Goal: Information Seeking & Learning: Find specific fact

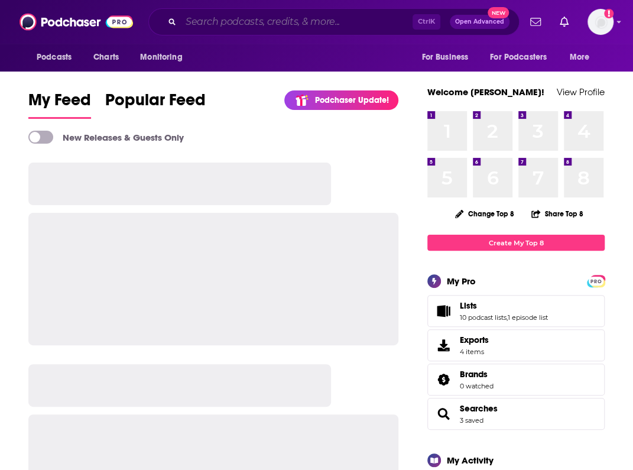
click at [240, 17] on input "Search podcasts, credits, & more..." at bounding box center [297, 21] width 232 height 19
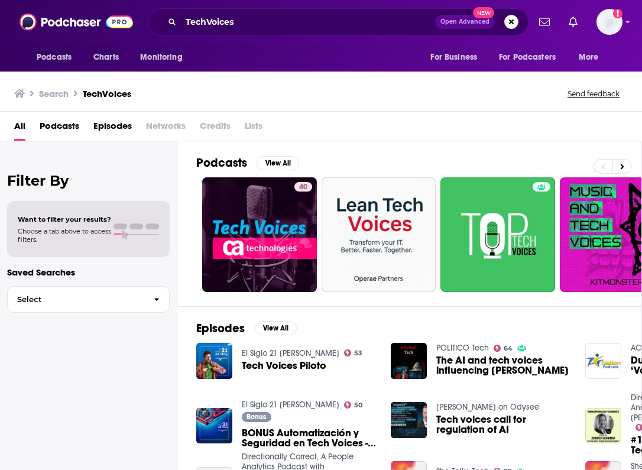
scroll to position [48, 0]
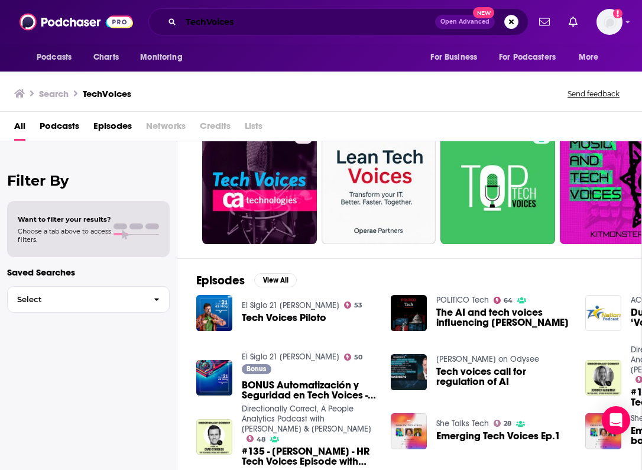
click at [240, 18] on input "TechVoices" at bounding box center [308, 21] width 254 height 19
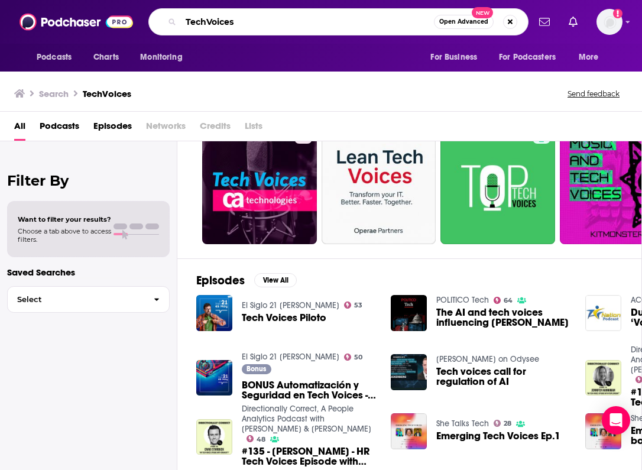
scroll to position [0, 0]
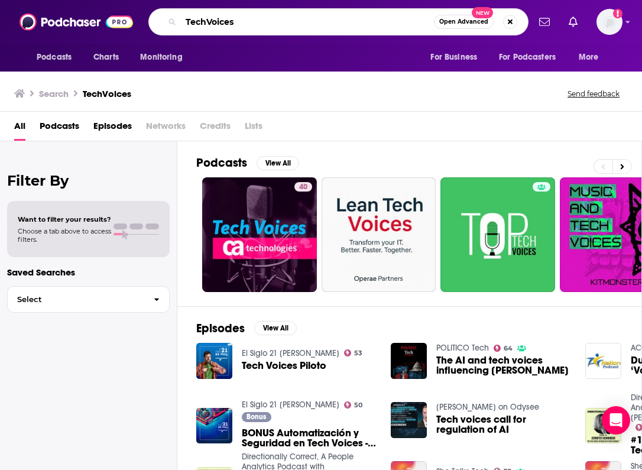
drag, startPoint x: 242, startPoint y: 24, endPoint x: 175, endPoint y: 22, distance: 66.8
click at [175, 22] on div "TechVoices Open Advanced New" at bounding box center [338, 21] width 380 height 27
type input "Tech Voices"
